Goal: Task Accomplishment & Management: Manage account settings

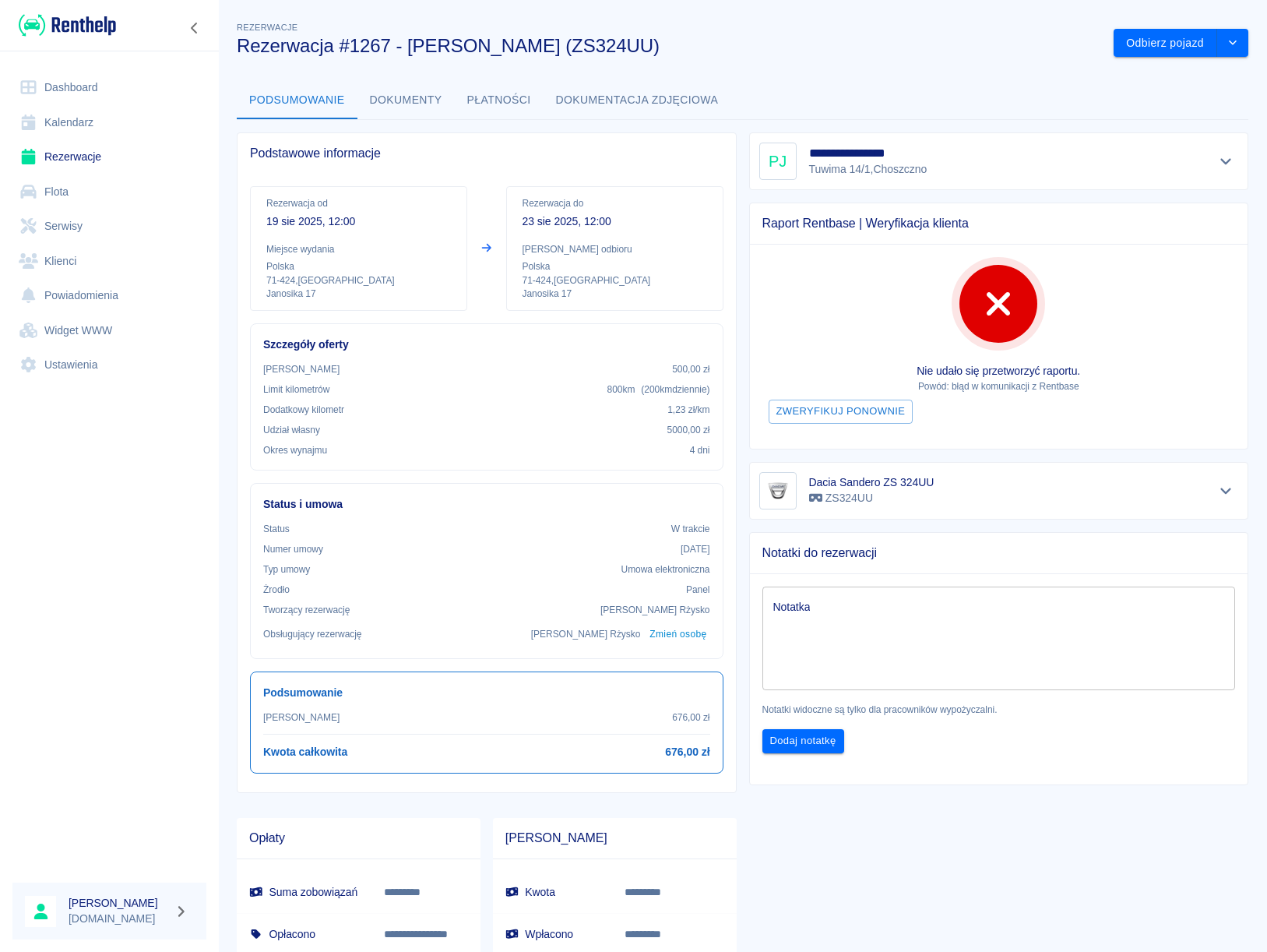
click at [1217, 488] on icon "Pokaż szczegóły" at bounding box center [1226, 491] width 18 height 14
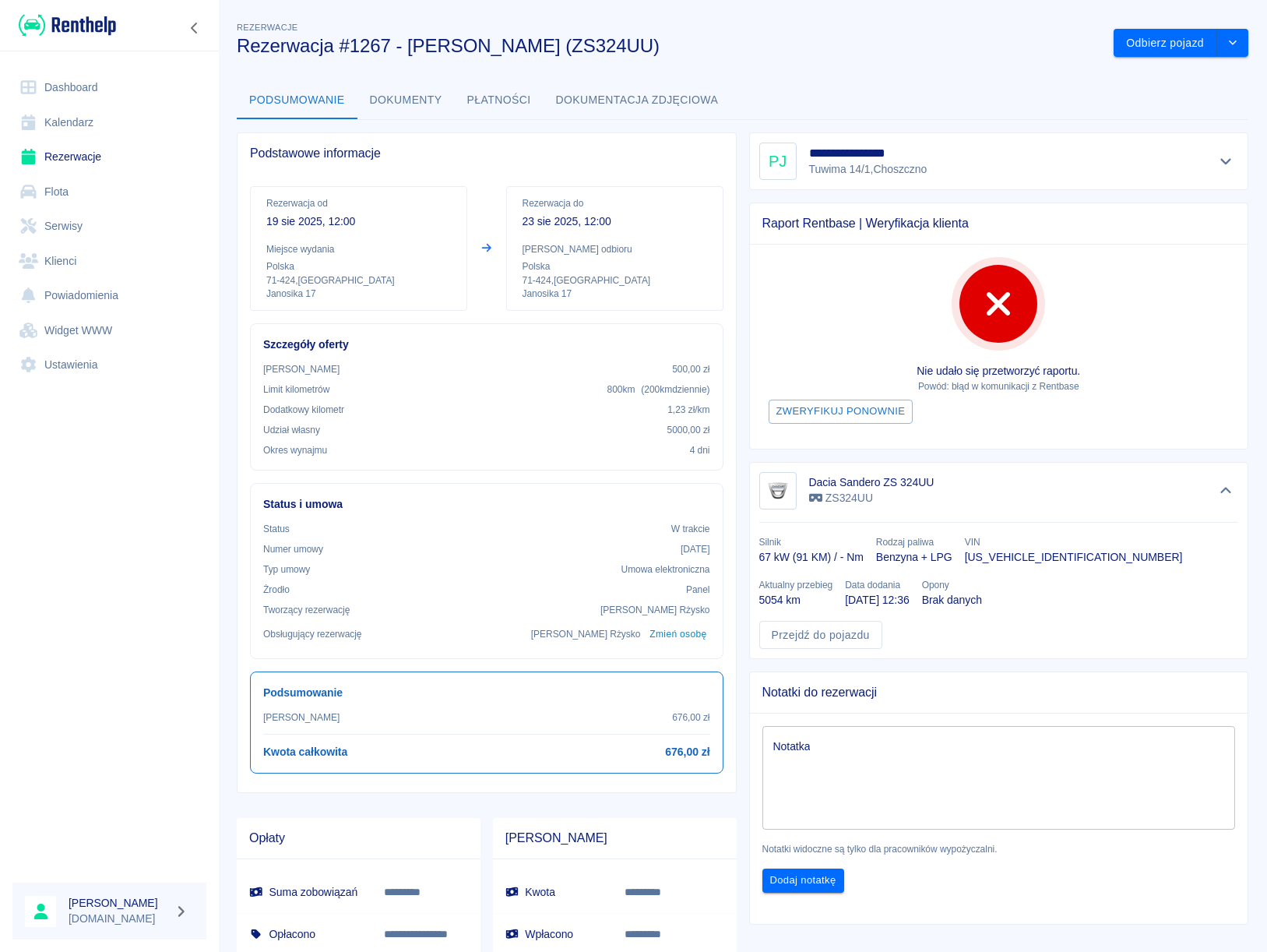
click at [1224, 158] on button "Pokaż szczegóły" at bounding box center [1226, 161] width 26 height 22
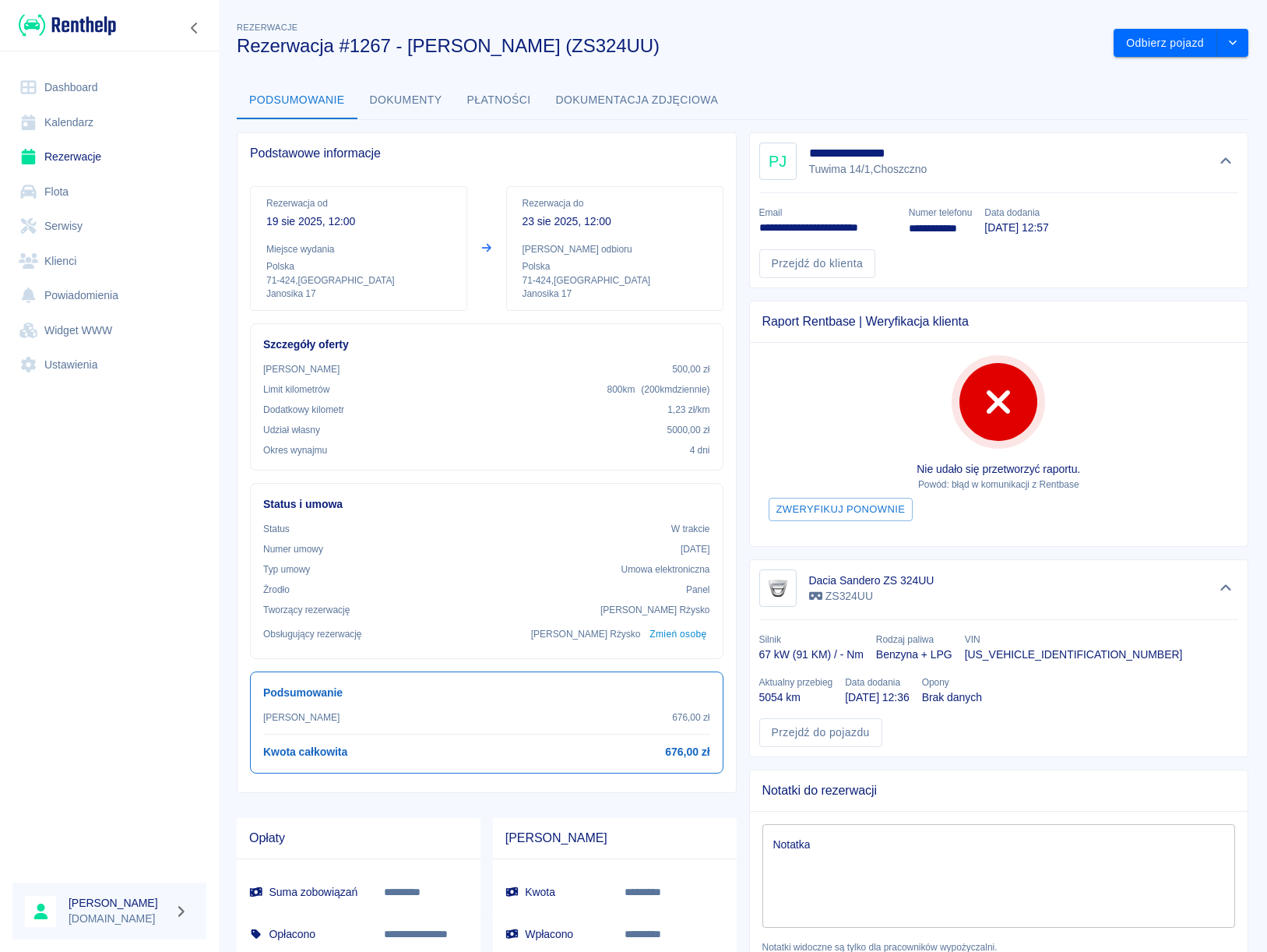
click at [66, 82] on link "Dashboard" at bounding box center [109, 87] width 194 height 35
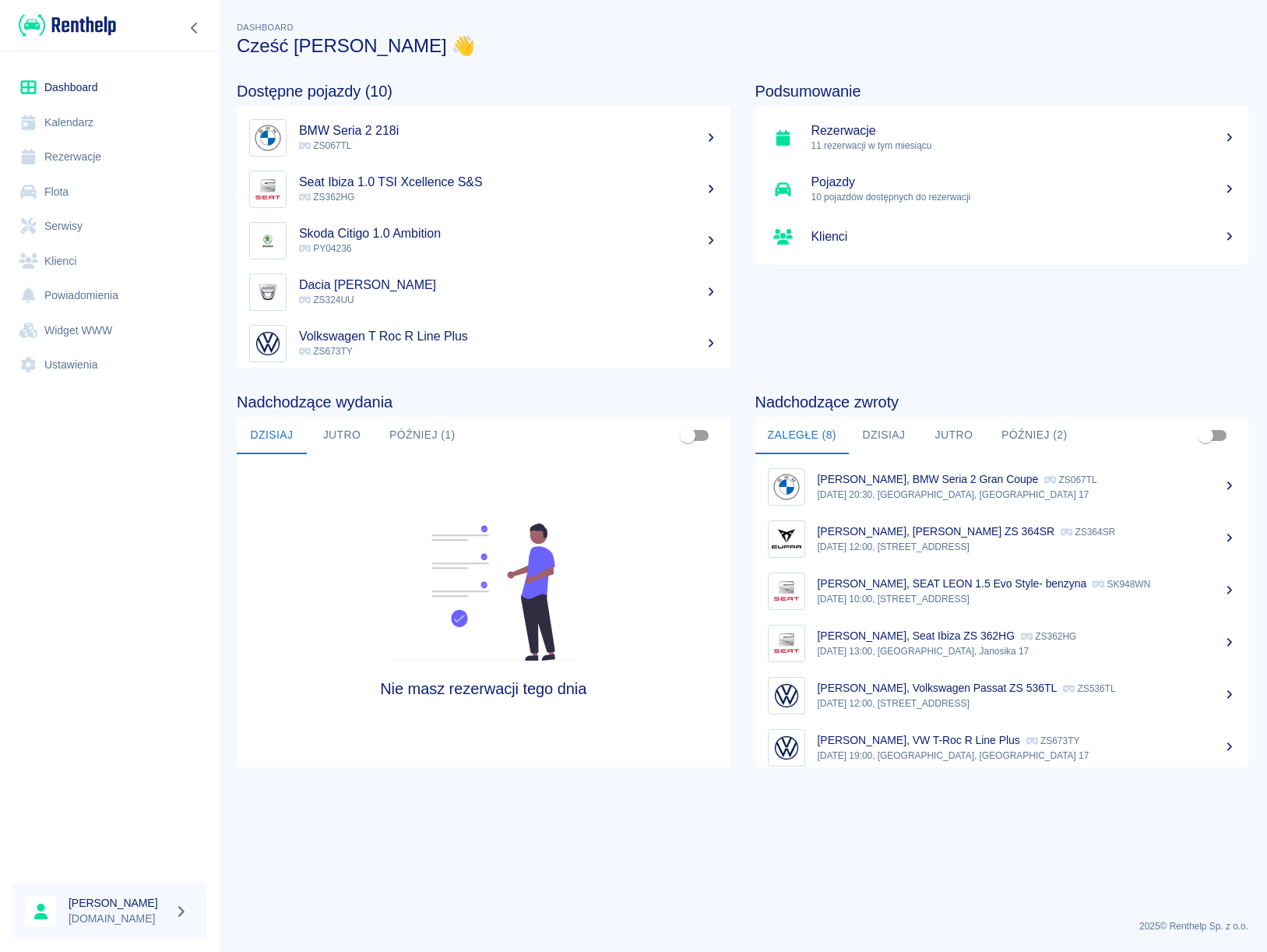
click at [976, 498] on p "[DATE] 20:30, [GEOGRAPHIC_DATA], [GEOGRAPHIC_DATA] 17" at bounding box center [1027, 494] width 419 height 14
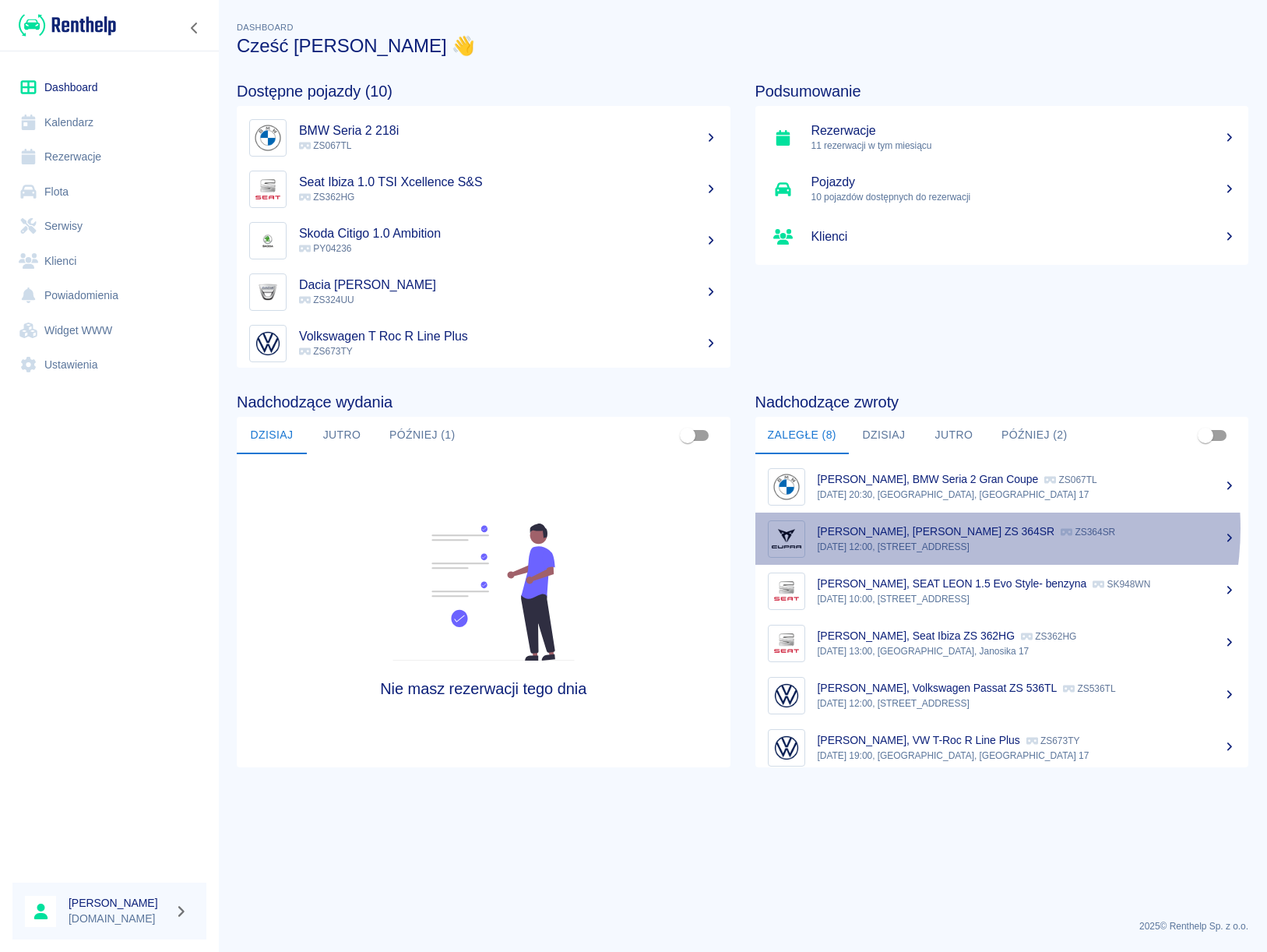
click at [953, 528] on p "[PERSON_NAME], [PERSON_NAME] ZS 364SR" at bounding box center [936, 531] width 238 height 12
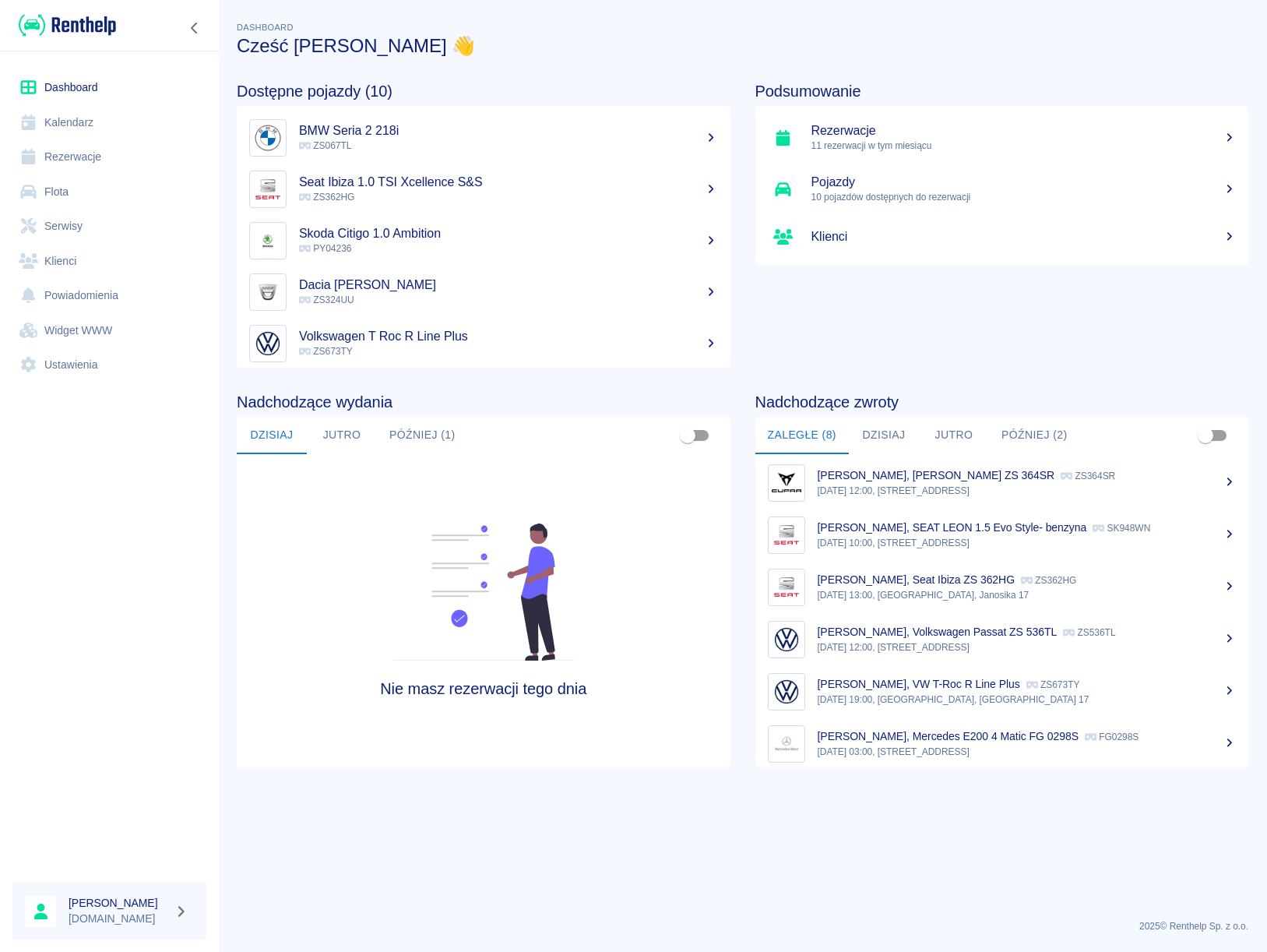
scroll to position [70, 0]
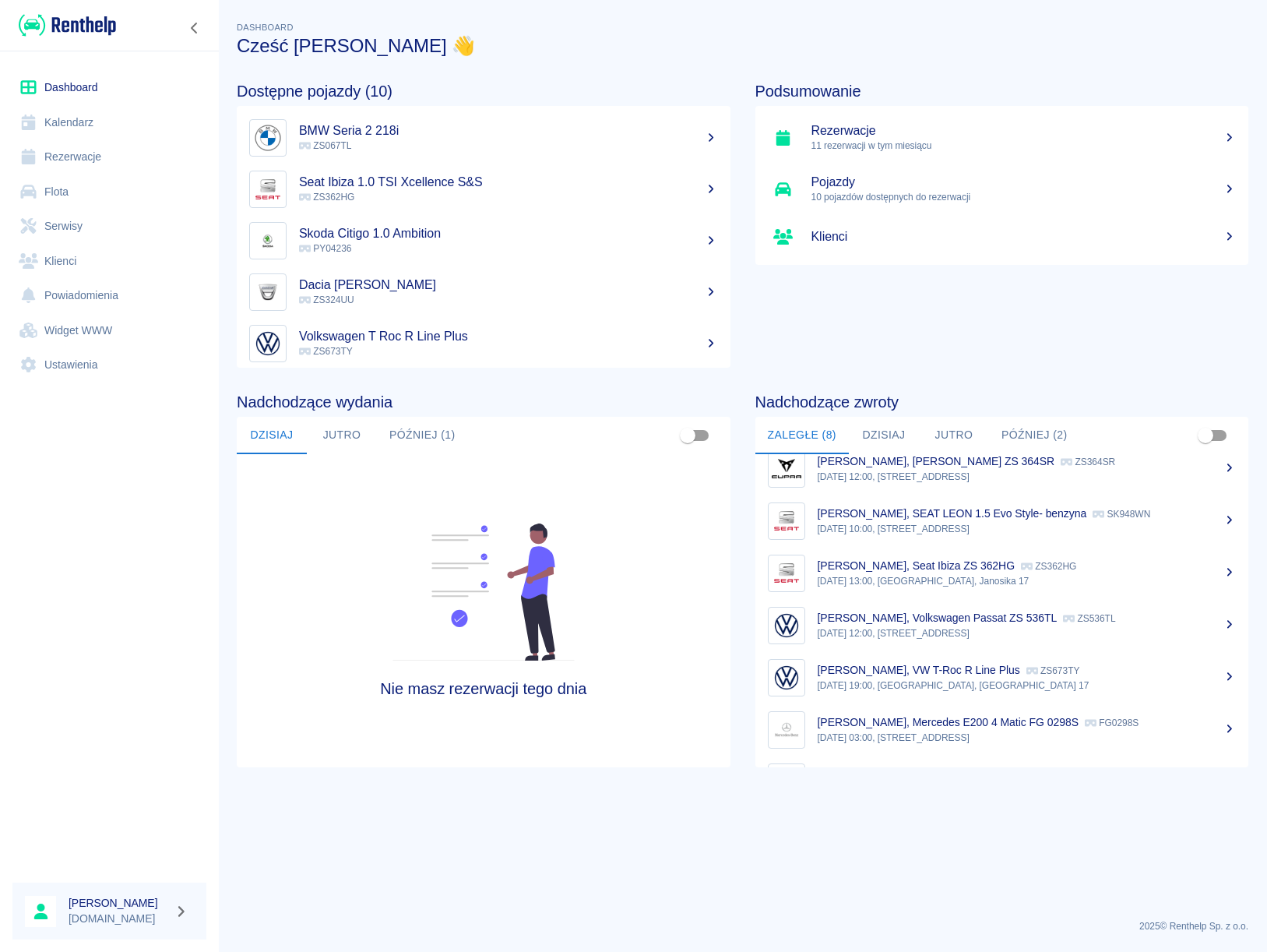
click at [903, 579] on p "[DATE] 13:00, [GEOGRAPHIC_DATA], Janosika 17" at bounding box center [1027, 581] width 419 height 14
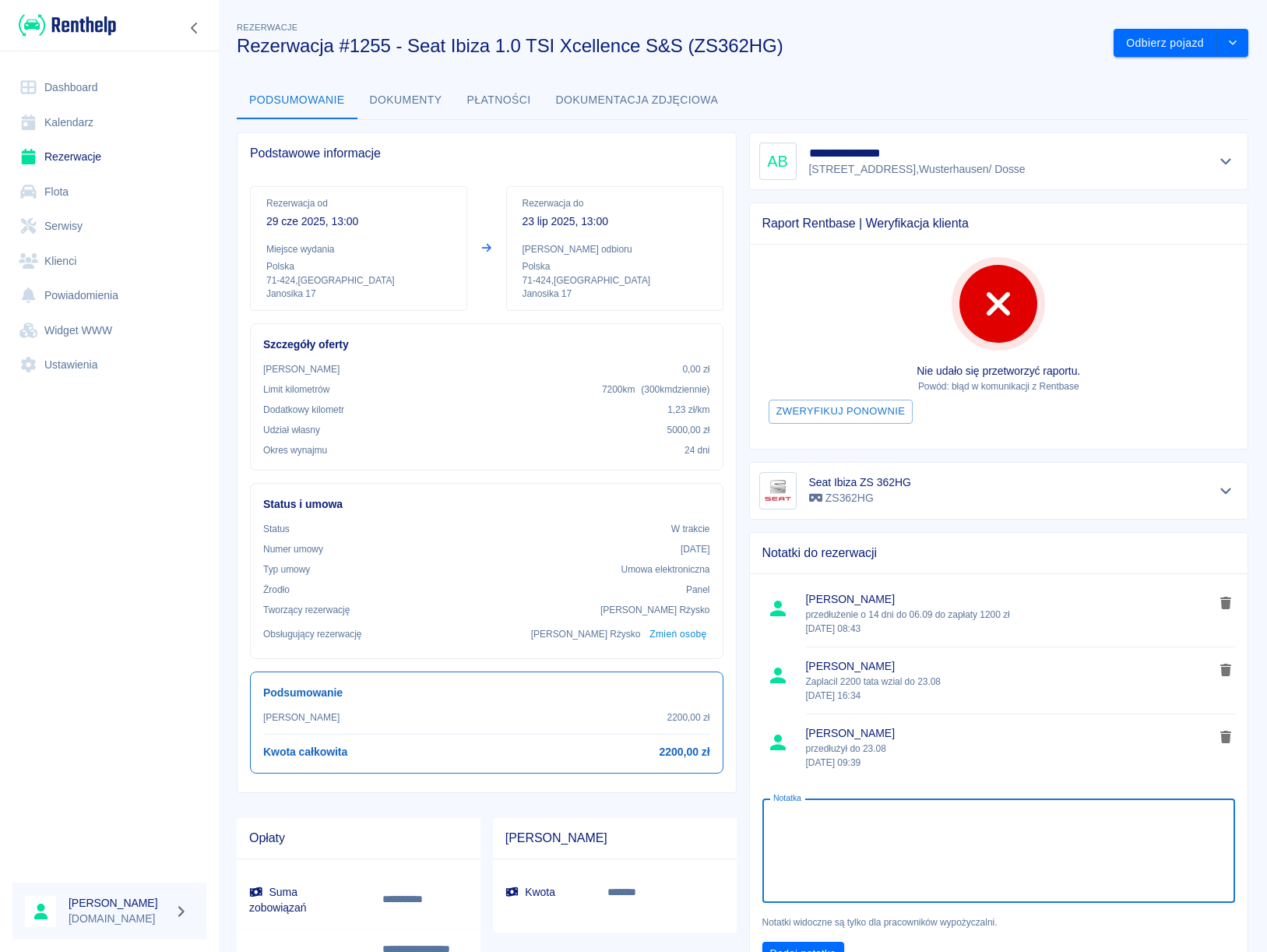
click at [833, 816] on textarea "Notatka" at bounding box center [998, 851] width 452 height 78
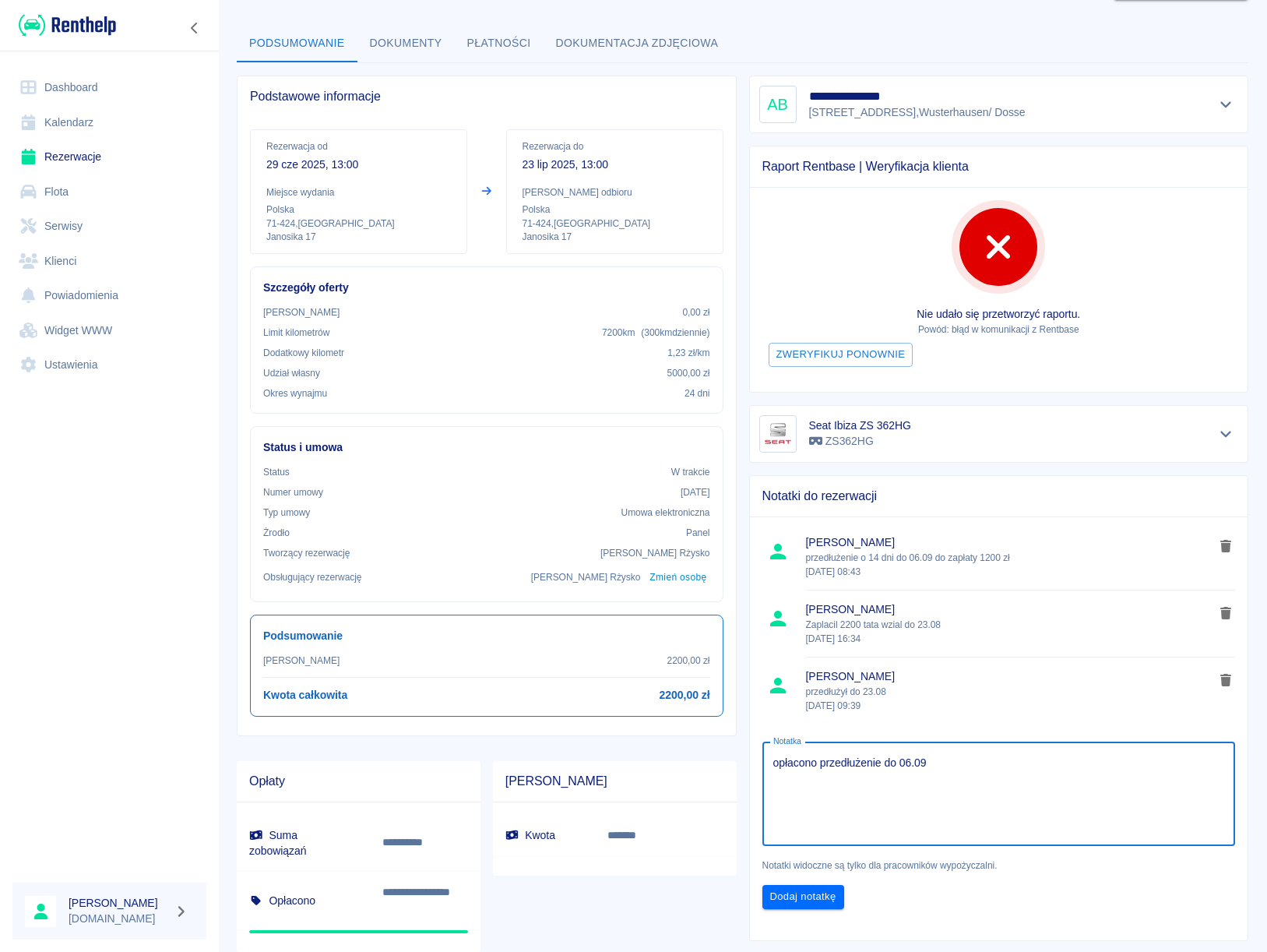
scroll to position [70, 0]
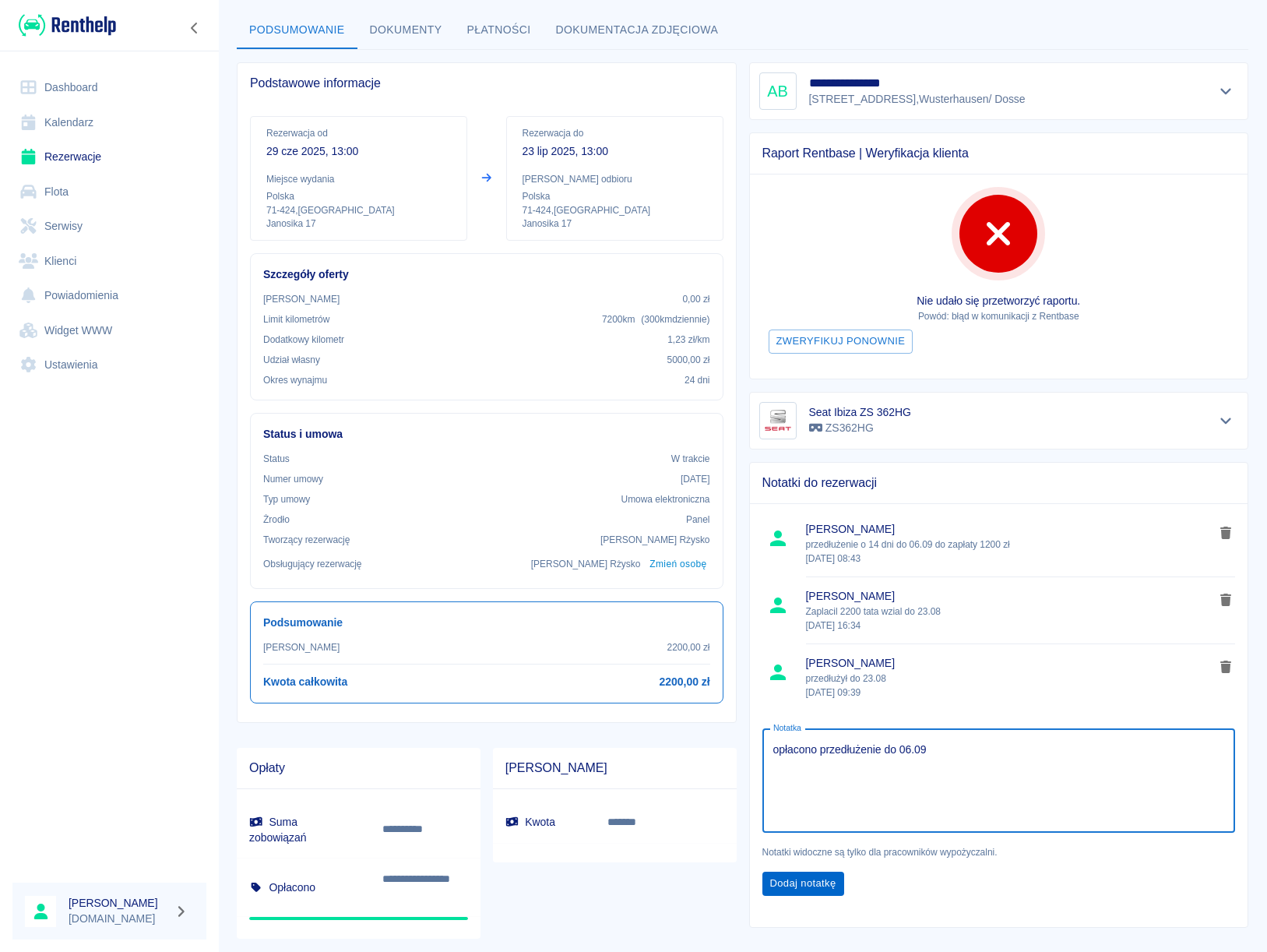
type textarea "opłacono przedłużenie do 06.09"
click at [827, 877] on button "Dodaj notatkę" at bounding box center [803, 884] width 82 height 24
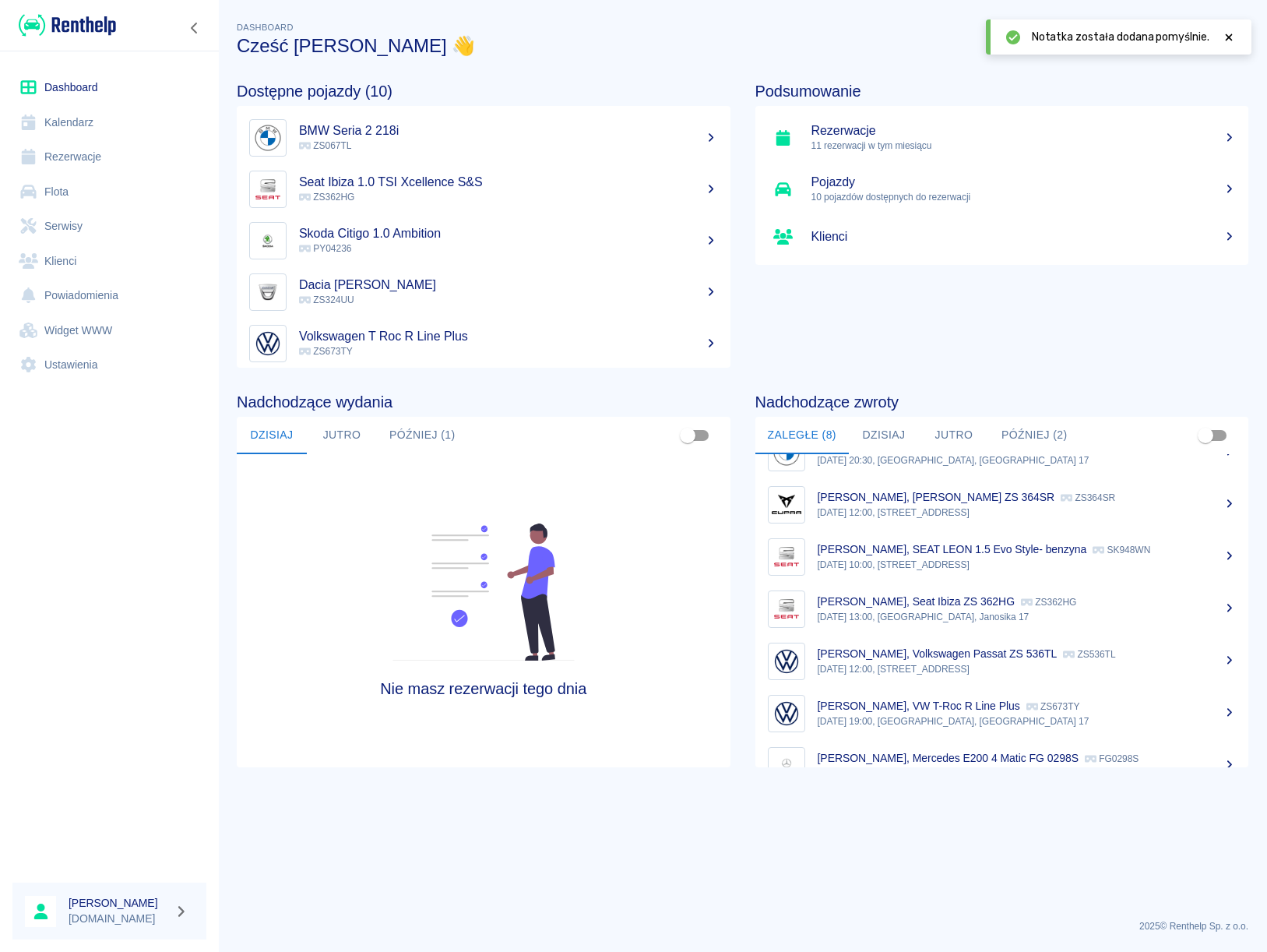
scroll to position [42, 0]
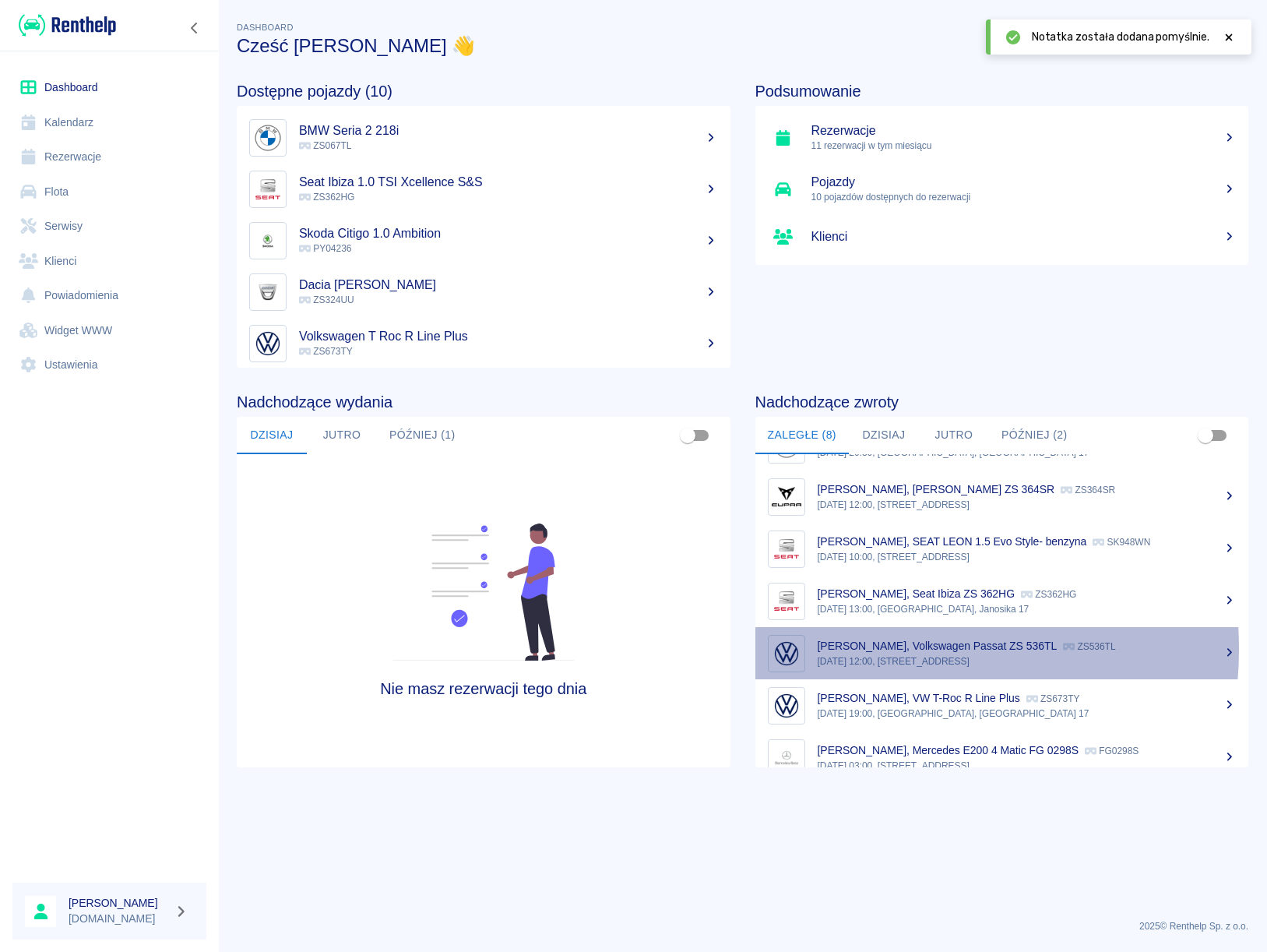
click at [864, 651] on p "[PERSON_NAME], Volkswagen Passat ZS 536TL" at bounding box center [938, 645] width 240 height 12
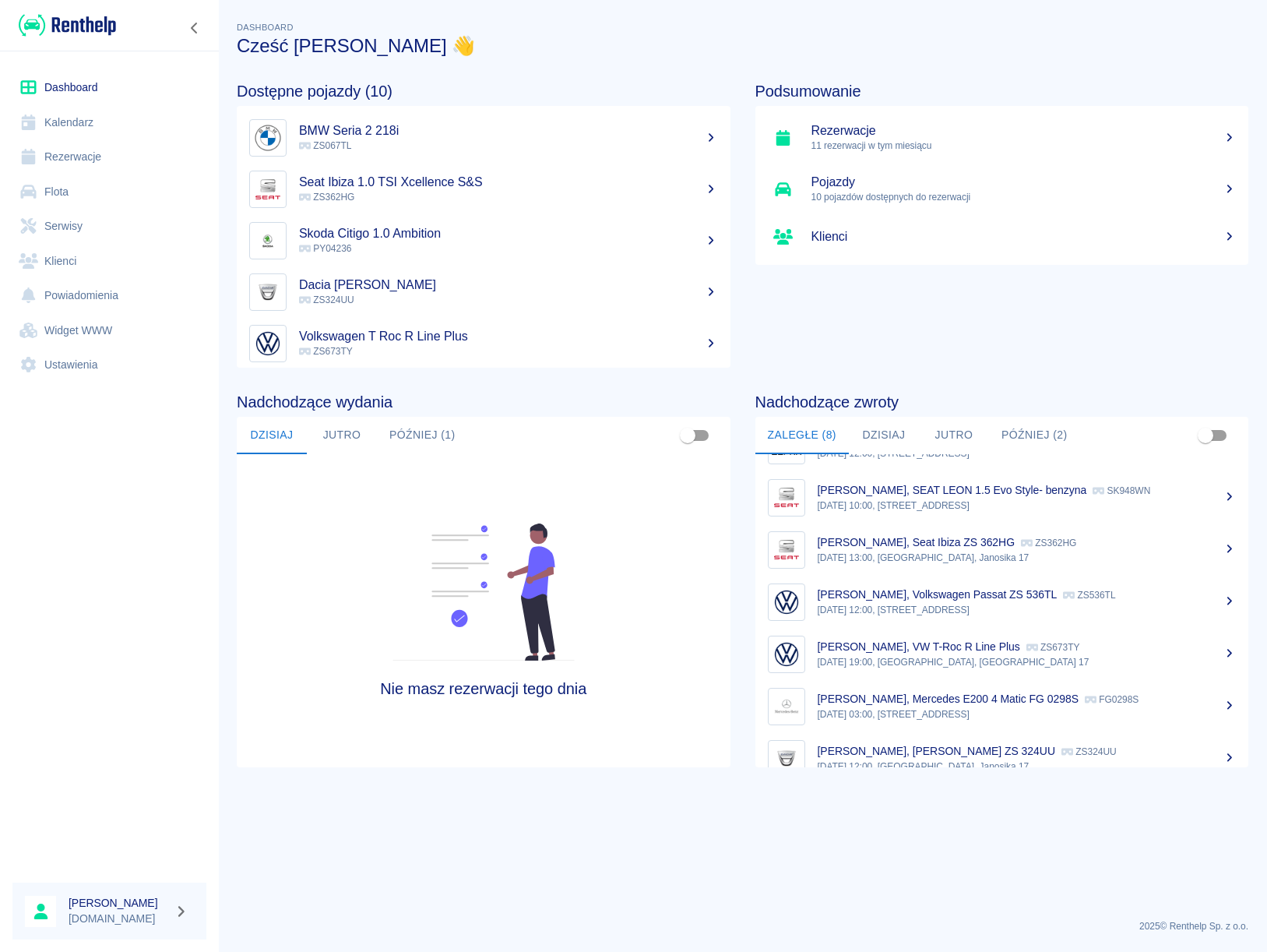
scroll to position [98, 0]
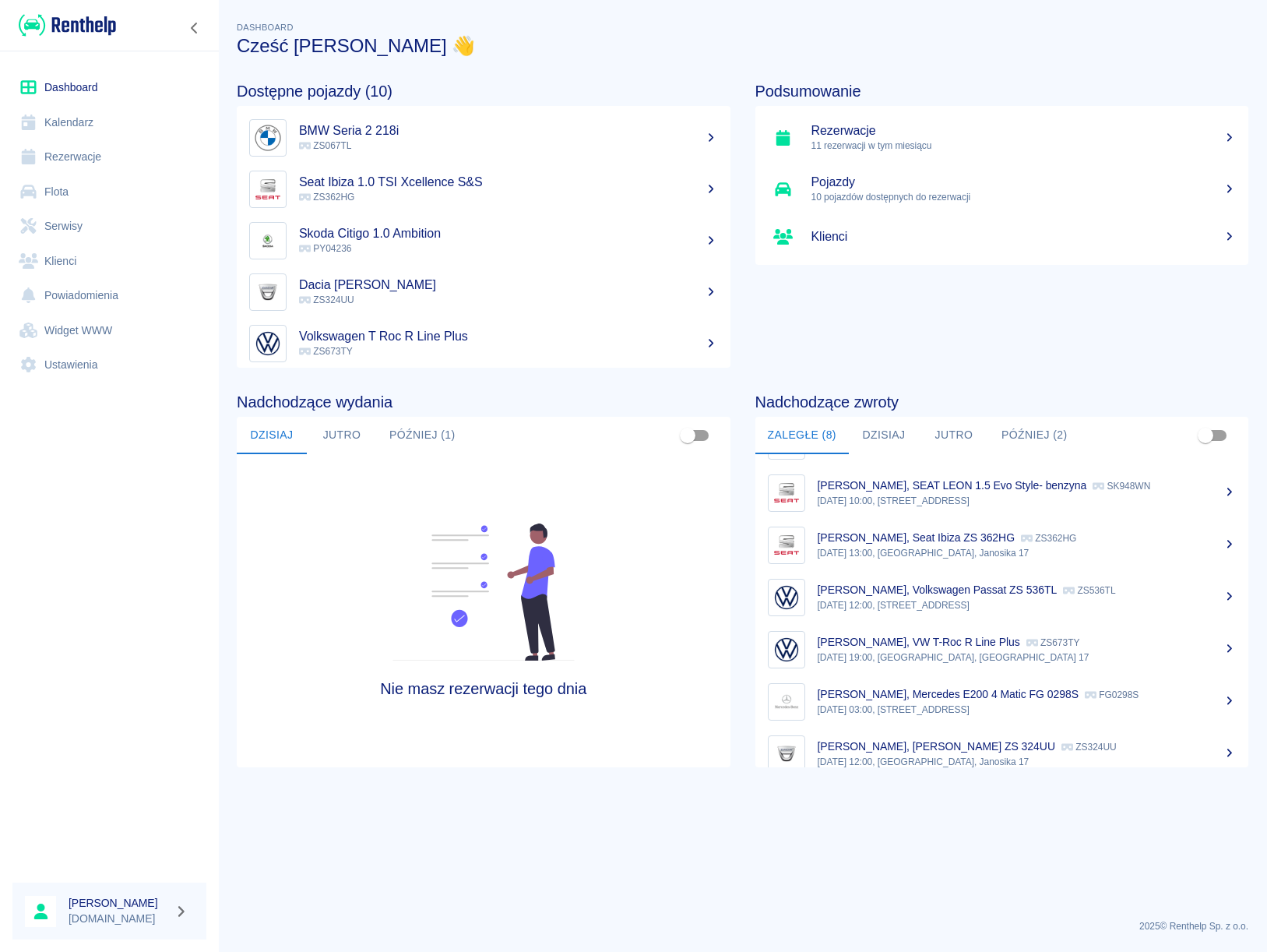
click at [869, 655] on p "[DATE] 19:00, [GEOGRAPHIC_DATA], [GEOGRAPHIC_DATA] 17" at bounding box center [1027, 657] width 419 height 14
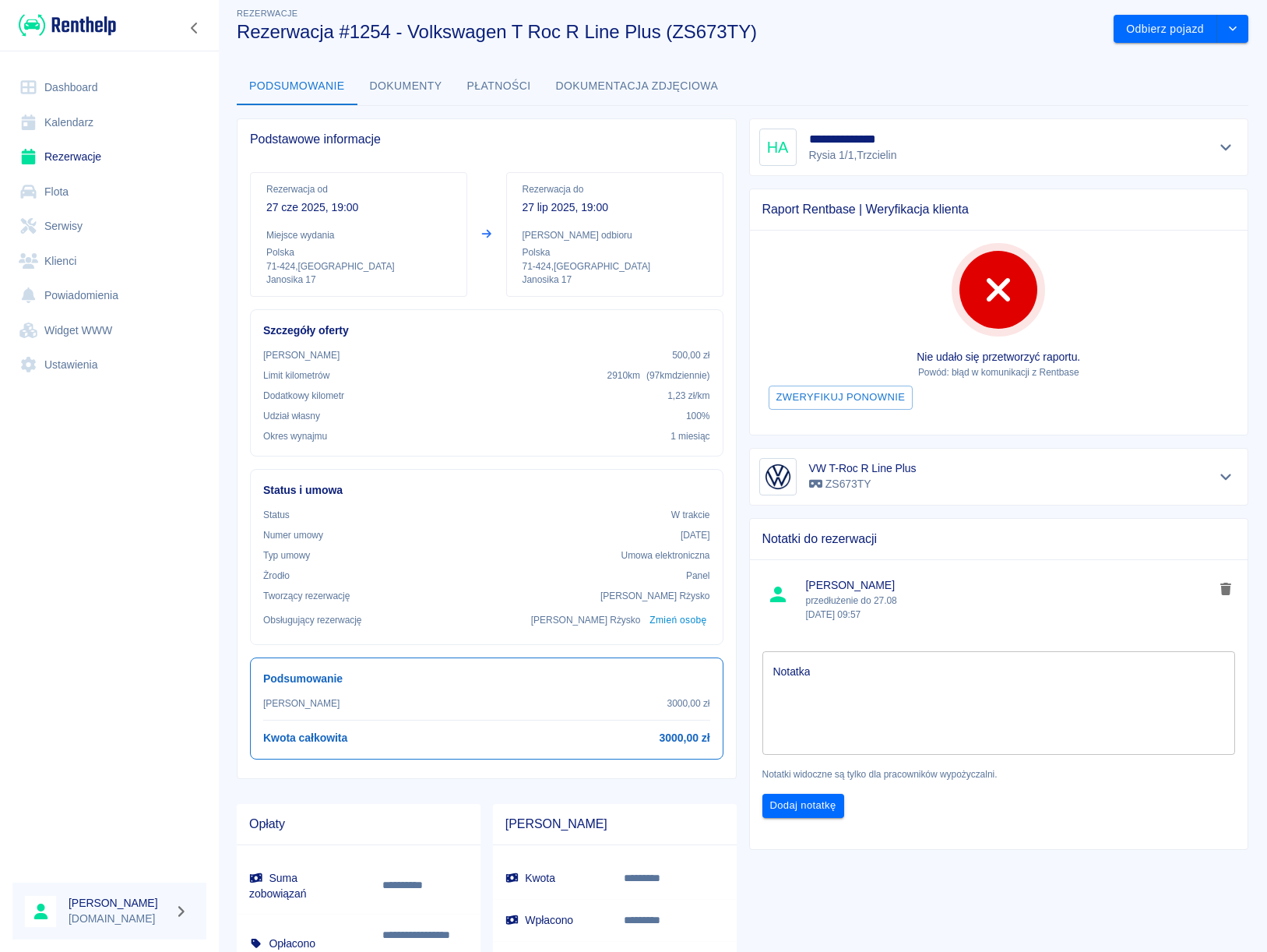
scroll to position [28, 0]
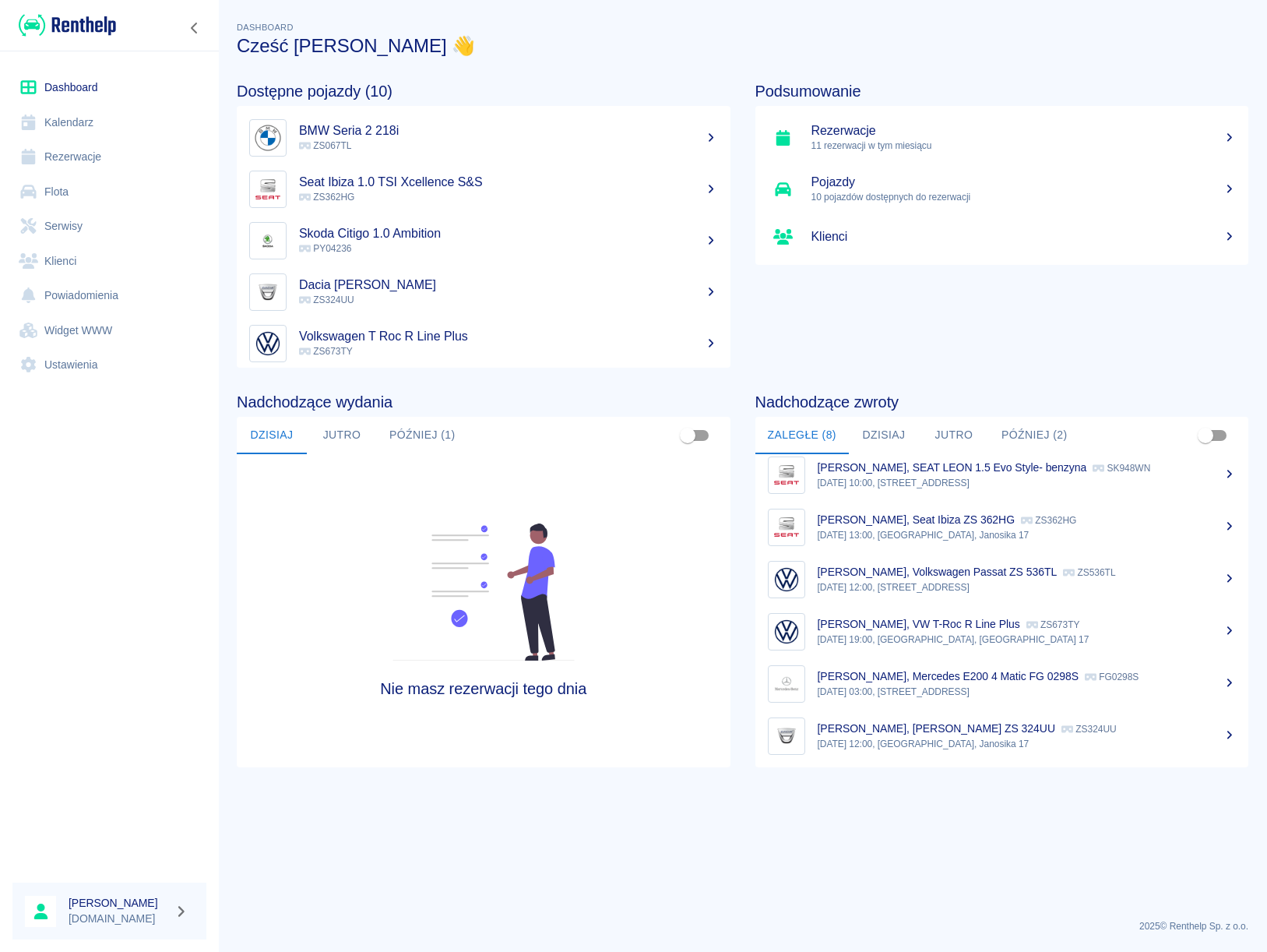
scroll to position [117, 0]
click at [1016, 429] on button "Później (2)" at bounding box center [1034, 435] width 91 height 37
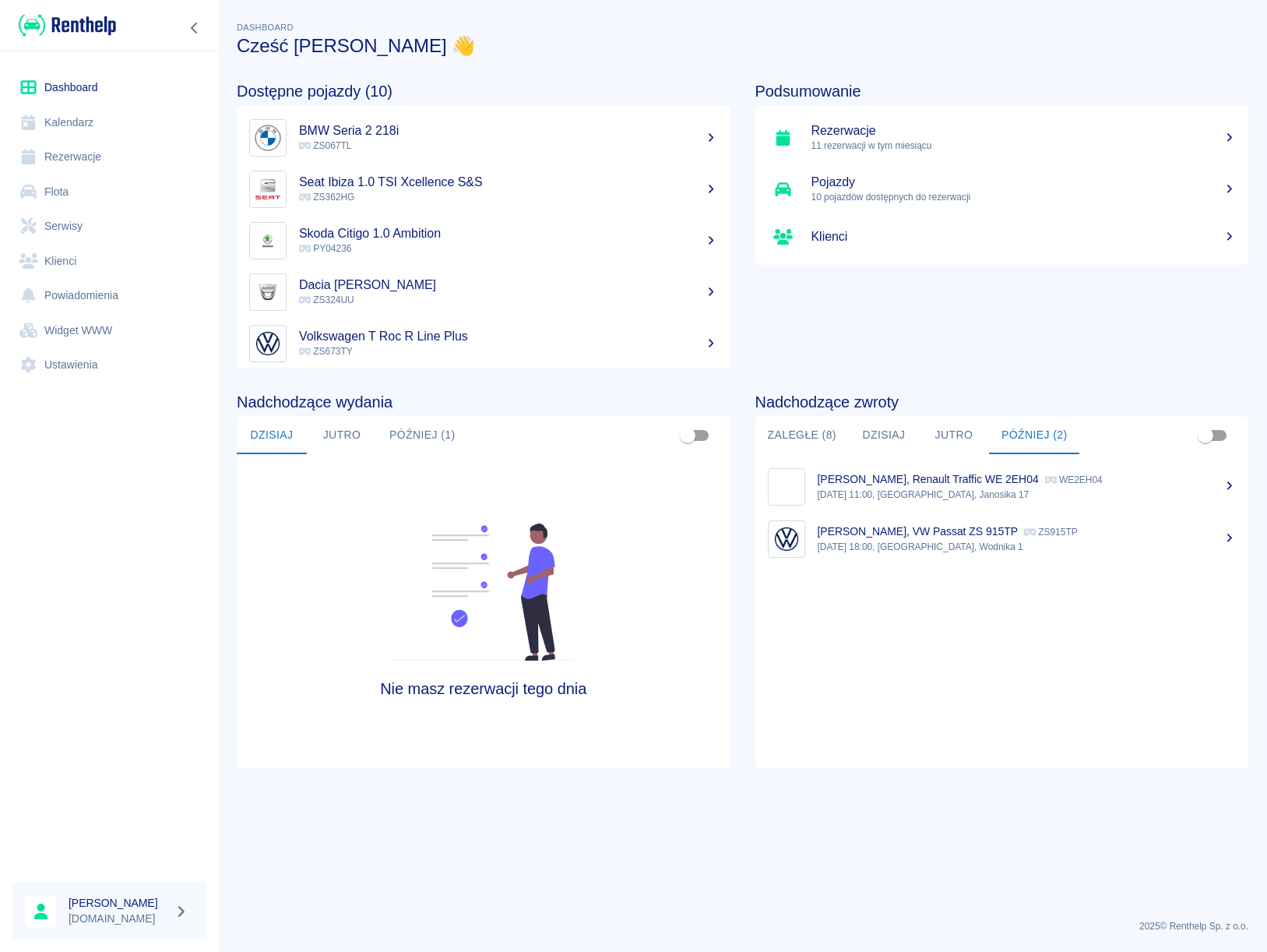
scroll to position [0, 0]
click at [936, 553] on p "[DATE] 18:00, [GEOGRAPHIC_DATA], Wodnika 1" at bounding box center [1027, 547] width 419 height 14
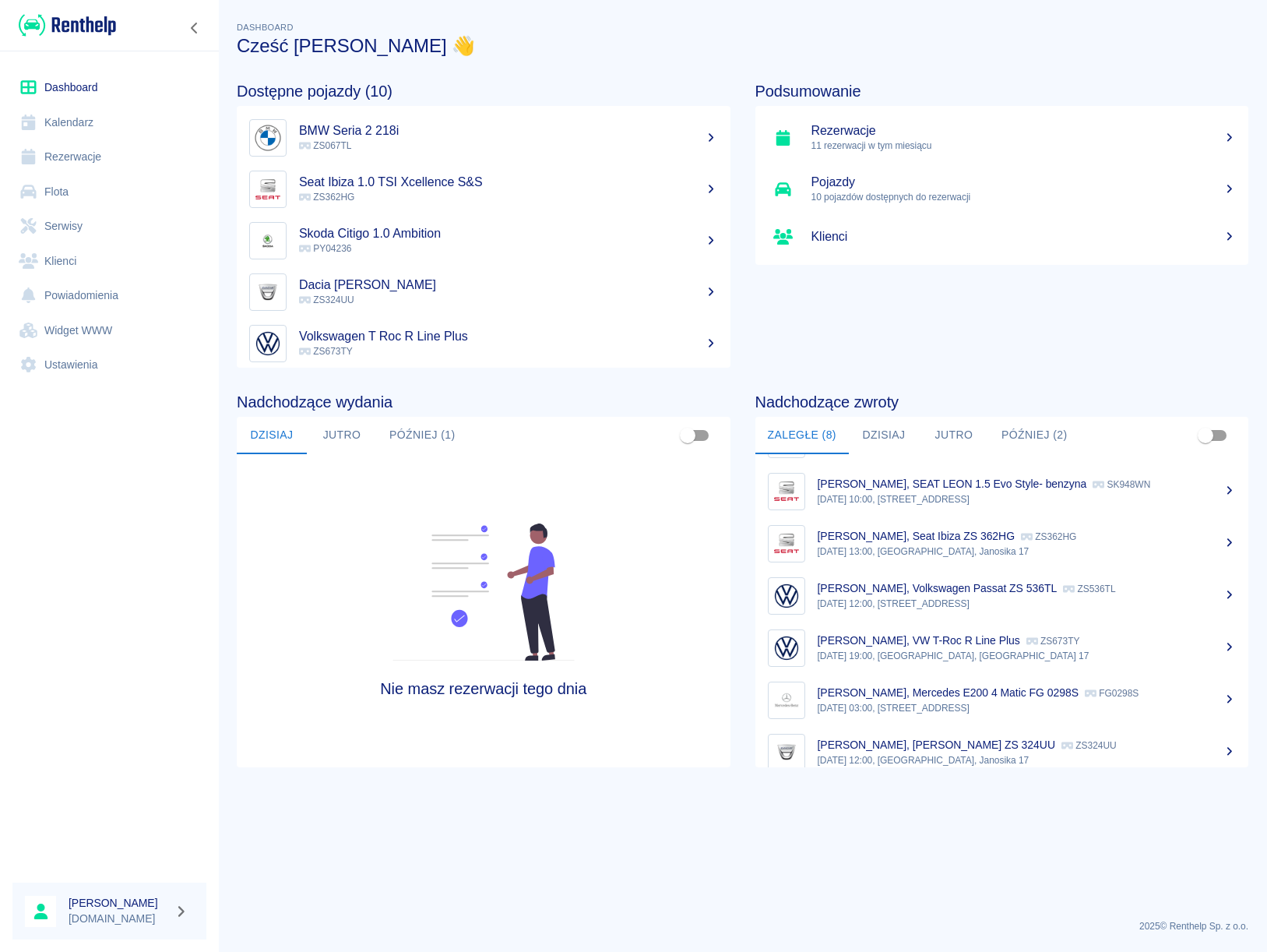
scroll to position [117, 0]
